Goal: Transaction & Acquisition: Purchase product/service

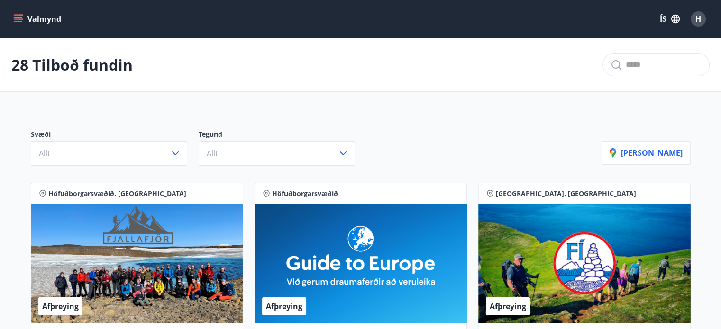
click at [698, 18] on span "H" at bounding box center [698, 19] width 6 height 10
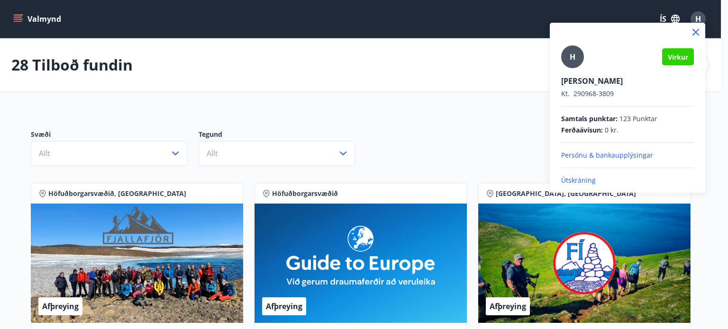
click at [698, 18] on div at bounding box center [364, 164] width 728 height 329
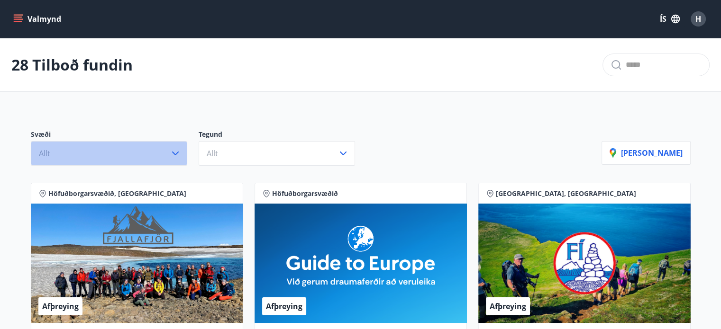
click at [175, 154] on icon "button" at bounding box center [175, 153] width 11 height 11
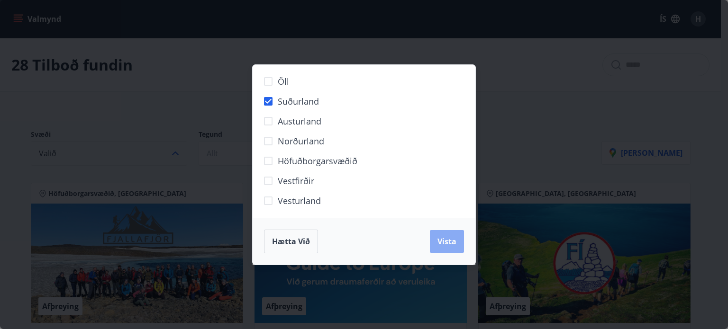
click at [443, 242] on span "Vista" at bounding box center [446, 241] width 19 height 10
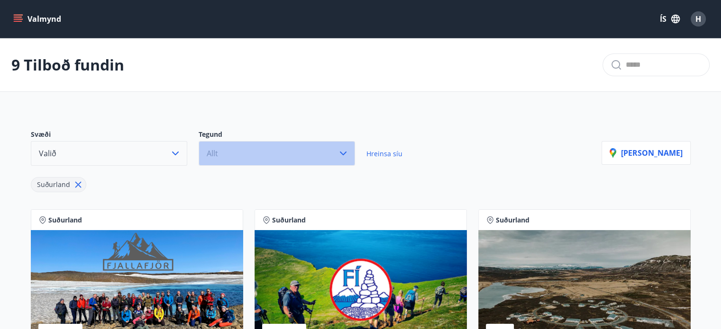
click at [339, 152] on icon "button" at bounding box center [342, 153] width 11 height 11
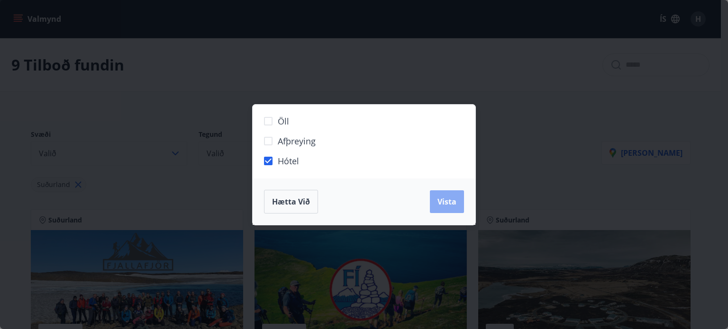
click at [441, 201] on span "Vista" at bounding box center [446, 202] width 19 height 10
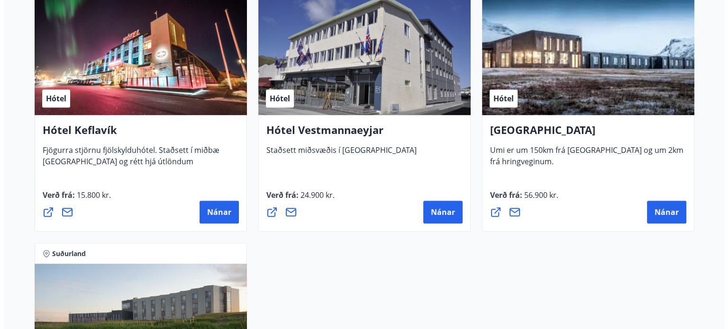
scroll to position [521, 0]
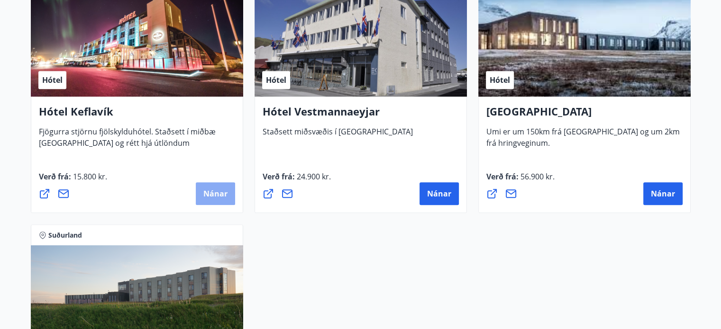
click at [215, 197] on span "Nánar" at bounding box center [215, 194] width 24 height 10
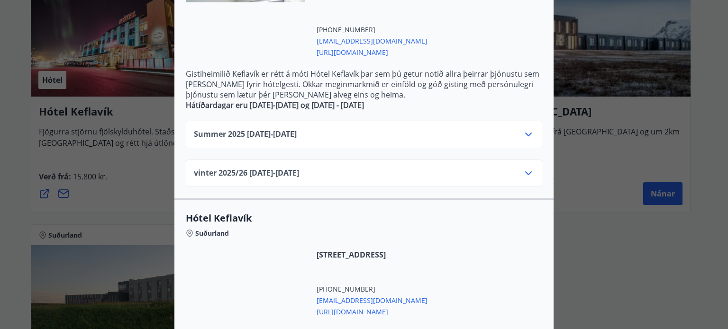
scroll to position [284, 0]
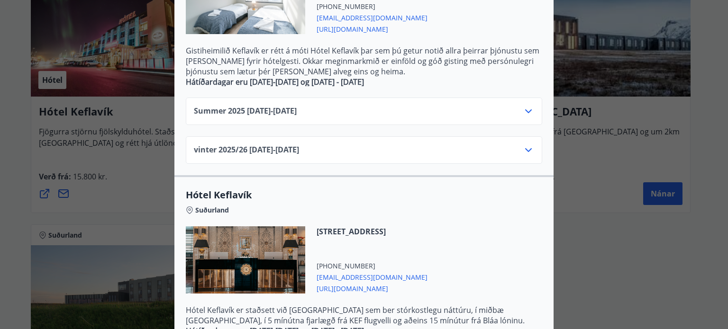
click at [525, 110] on icon at bounding box center [528, 111] width 11 height 11
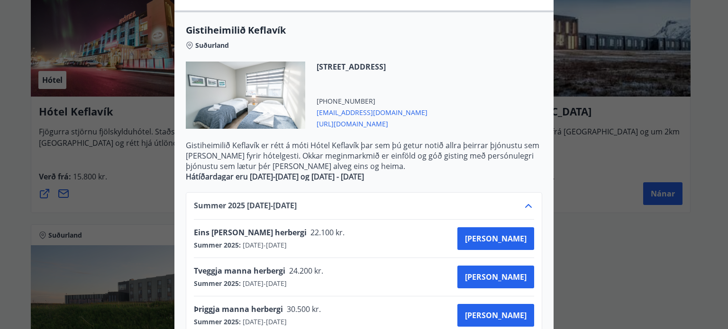
scroll to position [0, 0]
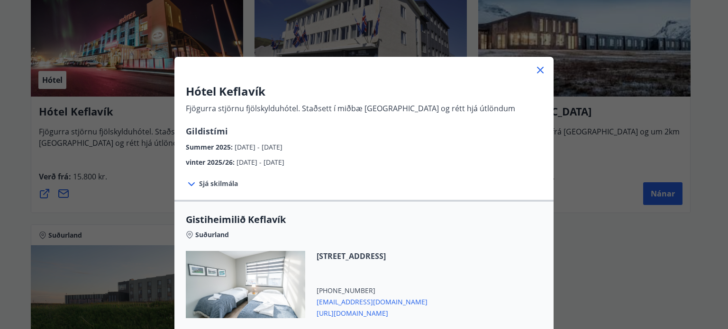
click at [594, 181] on div "Hótel Keflavík Fjögurra stjörnu fjölskylduhótel. Staðsett í miðbæ [GEOGRAPHIC_D…" at bounding box center [364, 164] width 728 height 329
click at [535, 70] on icon at bounding box center [540, 69] width 11 height 11
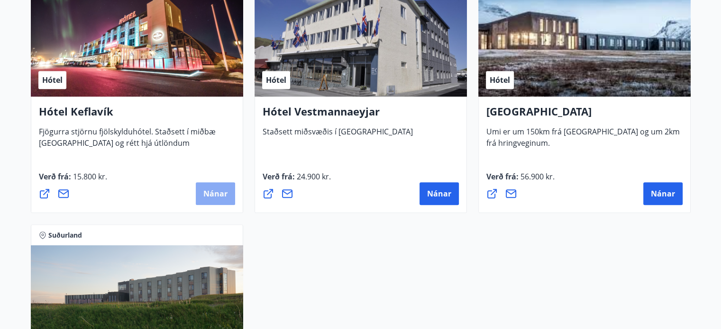
click at [209, 194] on span "Nánar" at bounding box center [215, 194] width 24 height 10
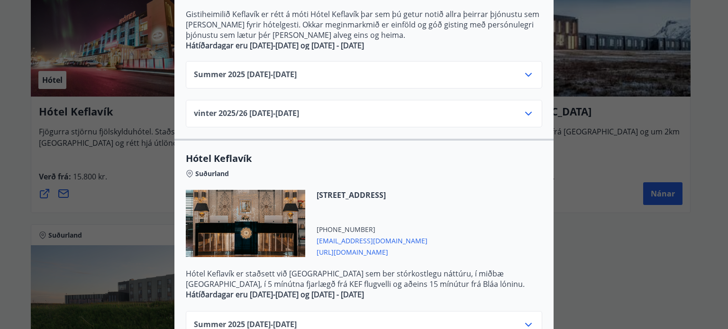
scroll to position [387, 0]
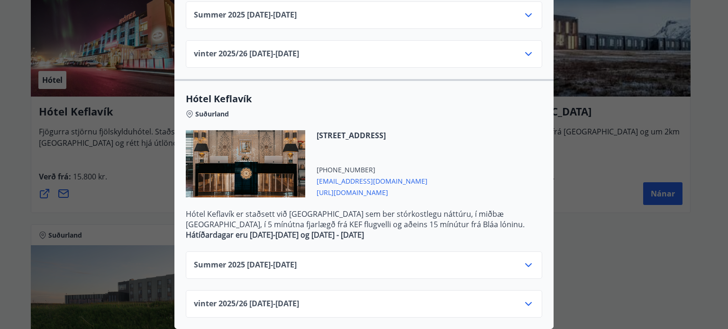
click at [527, 260] on icon at bounding box center [528, 265] width 11 height 11
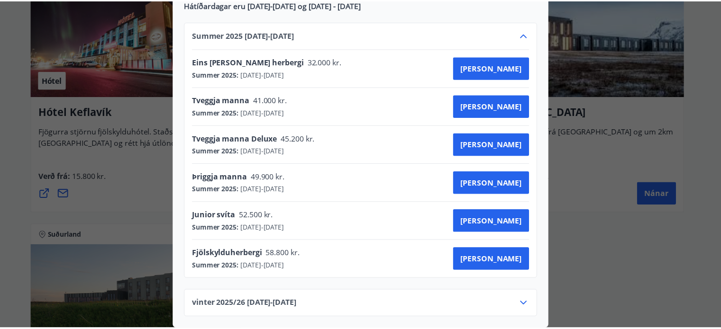
scroll to position [0, 0]
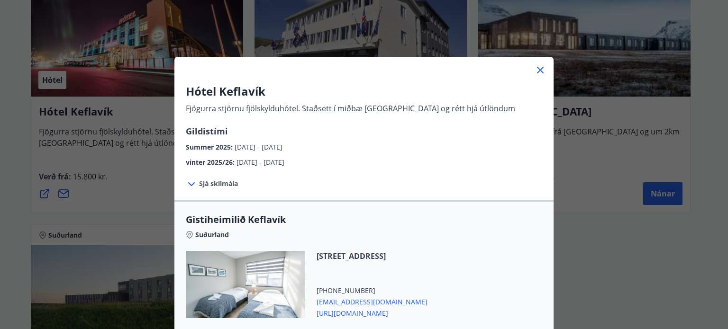
click at [23, 197] on div "Hótel Keflavík Fjögurra stjörnu fjölskylduhótel. Staðsett í miðbæ [GEOGRAPHIC_D…" at bounding box center [364, 164] width 728 height 329
click at [537, 68] on icon at bounding box center [540, 70] width 7 height 7
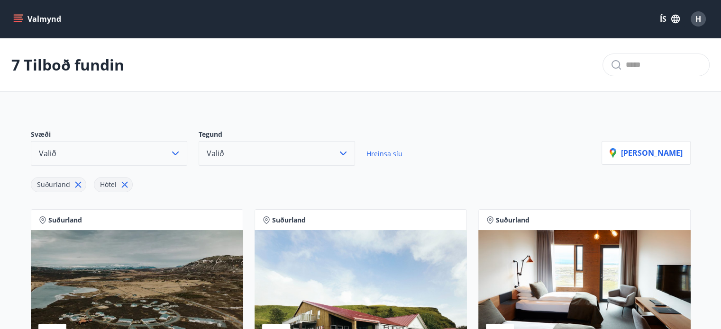
click at [23, 17] on button "Valmynd" at bounding box center [38, 18] width 54 height 17
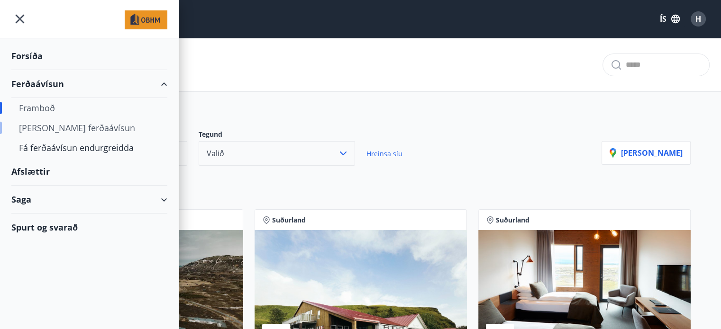
click at [55, 127] on div "[PERSON_NAME] ferðaávísun" at bounding box center [89, 128] width 141 height 20
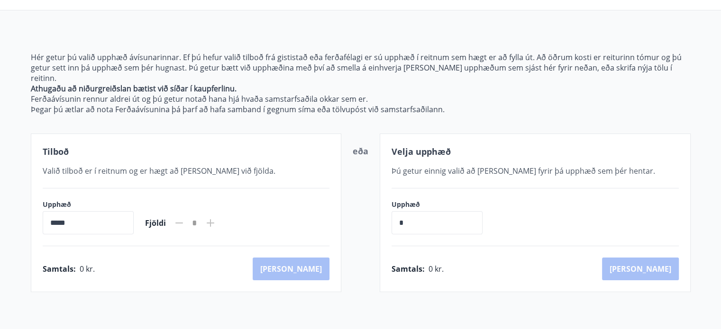
scroll to position [95, 0]
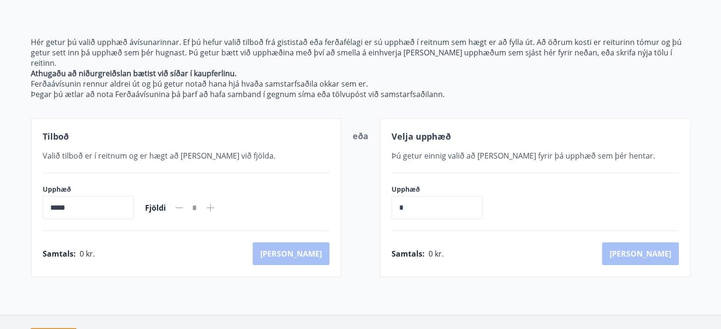
click at [415, 198] on input "*" at bounding box center [436, 207] width 91 height 23
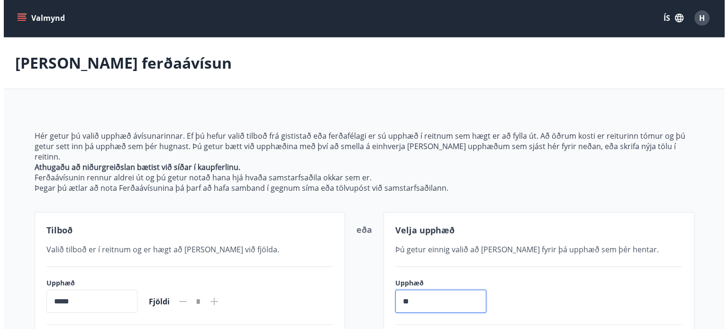
scroll to position [0, 0]
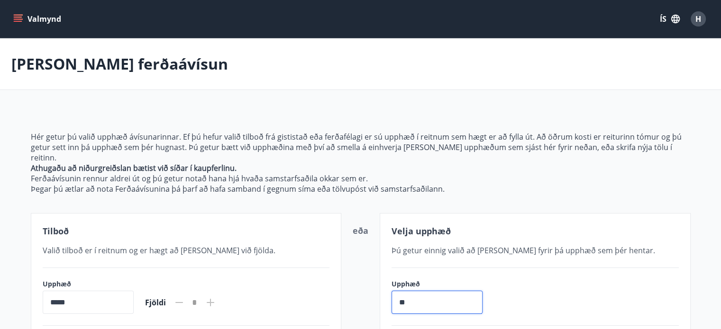
type input "**"
click at [697, 15] on span "H" at bounding box center [698, 19] width 6 height 10
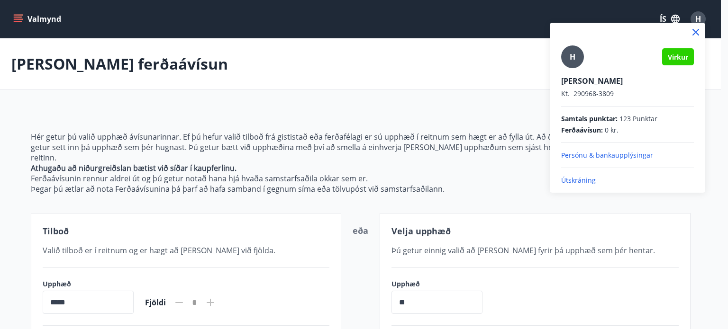
click at [581, 181] on p "Útskráning" at bounding box center [627, 180] width 133 height 9
